Goal: Information Seeking & Learning: Find specific fact

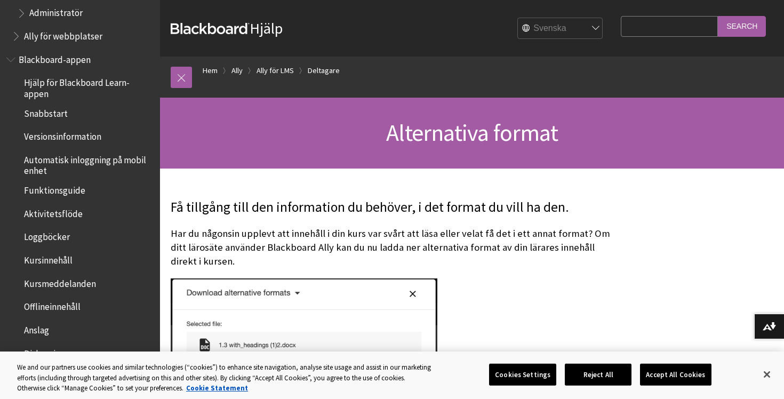
click at [658, 28] on input "Search Query" at bounding box center [669, 26] width 97 height 21
type input "pdf"
click at [718, 16] on input "Search" at bounding box center [742, 26] width 48 height 21
